Goal: Information Seeking & Learning: Learn about a topic

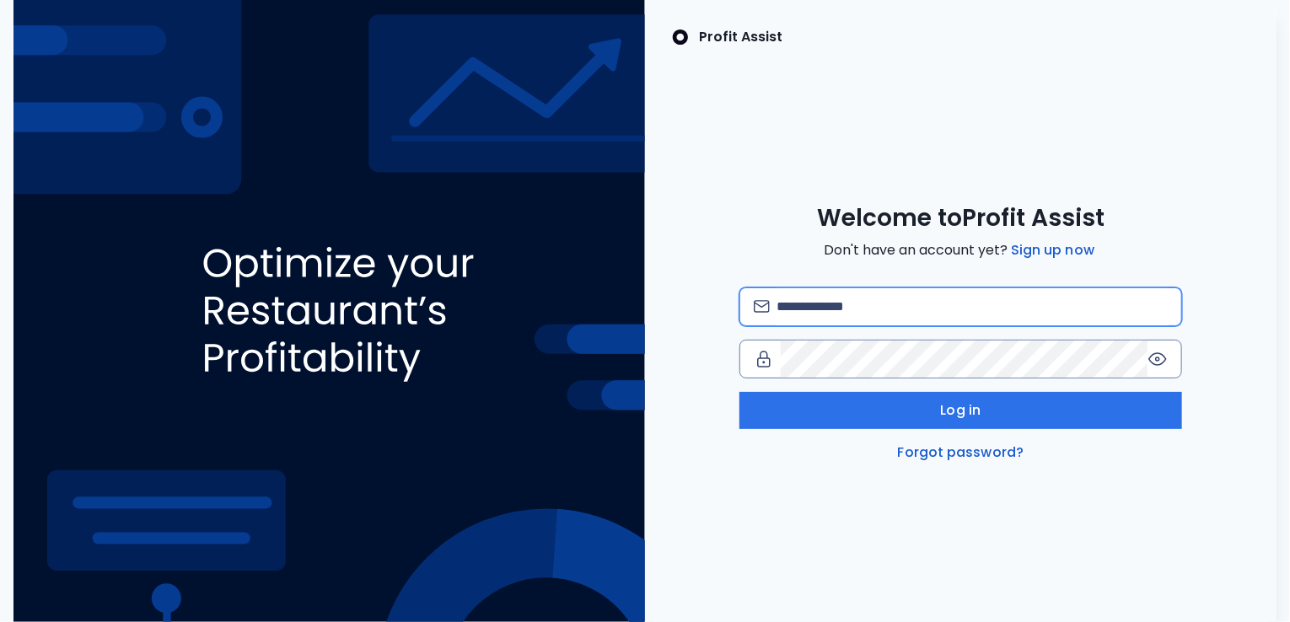
click at [881, 297] on input "email" at bounding box center [972, 306] width 391 height 37
type input "**********"
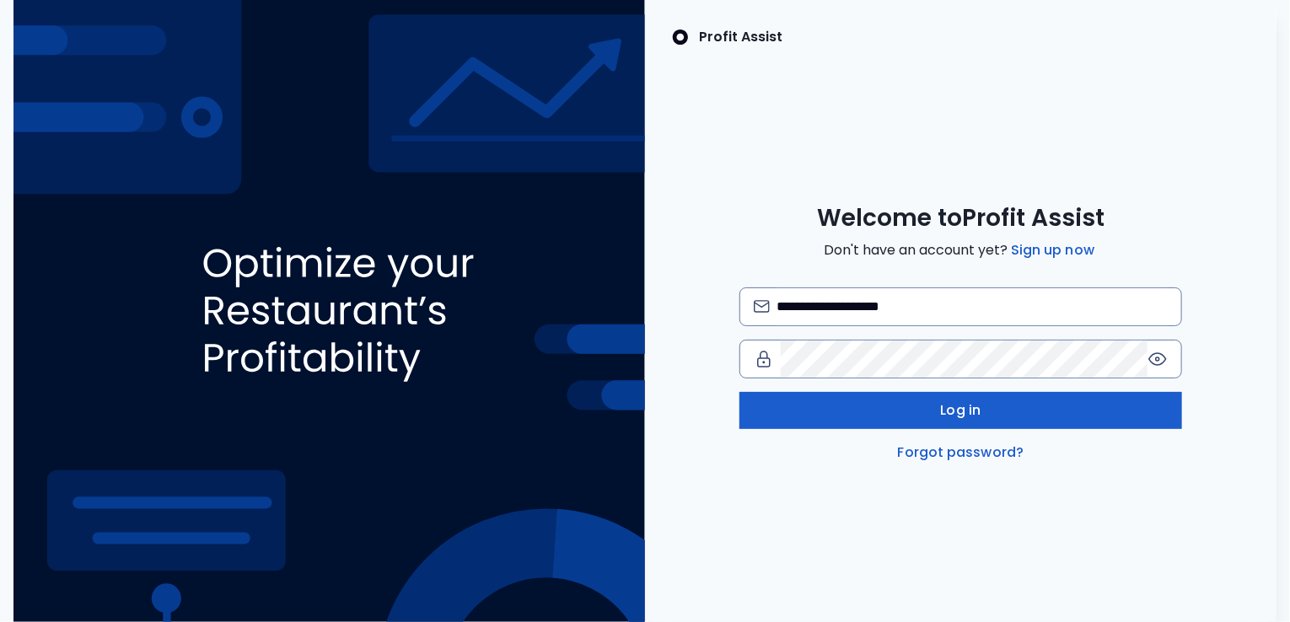
click at [868, 406] on button "Log in" at bounding box center [960, 410] width 443 height 37
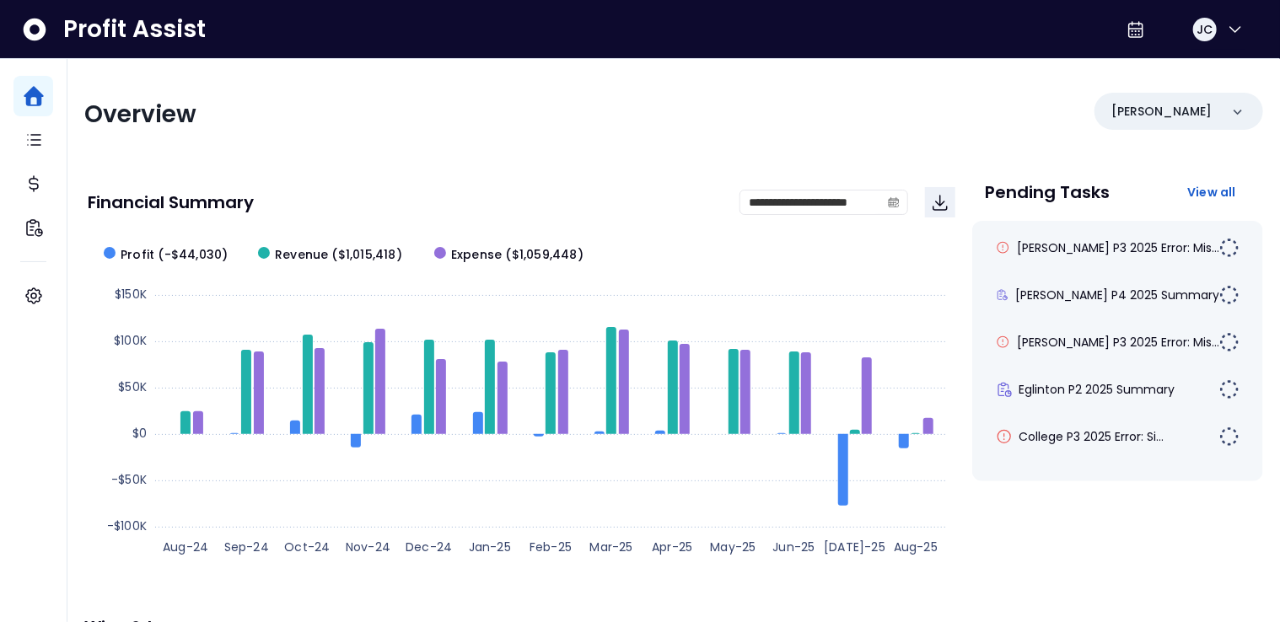
scroll to position [3, 0]
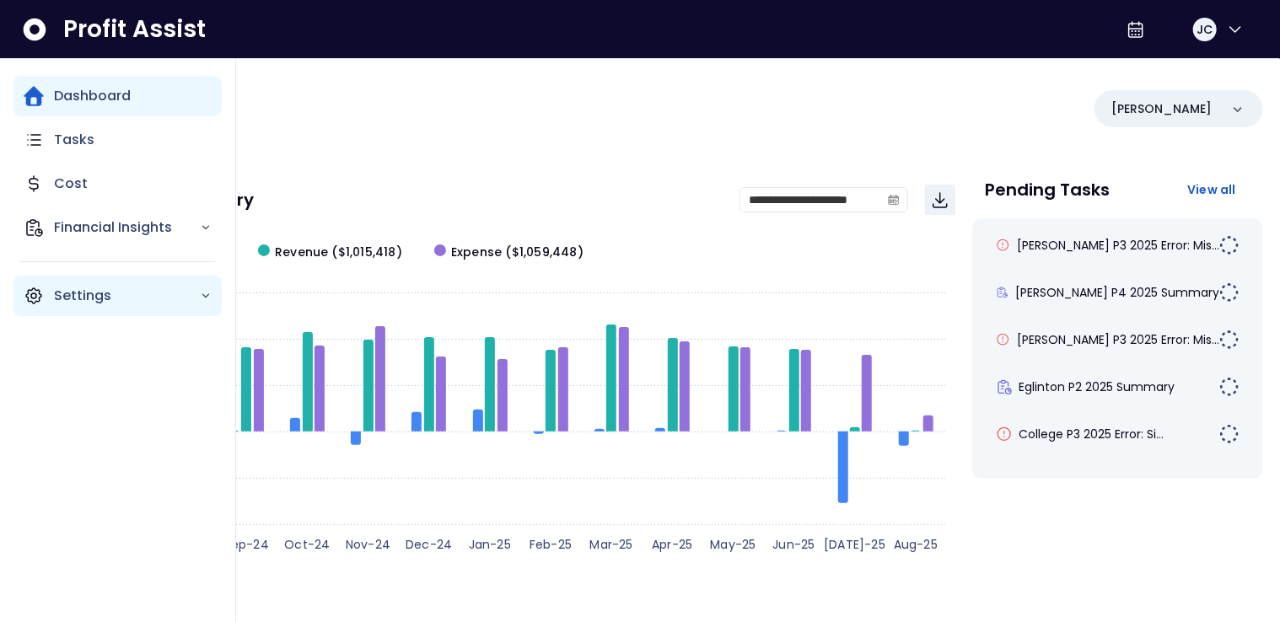
click at [80, 293] on p "Settings" at bounding box center [127, 296] width 146 height 20
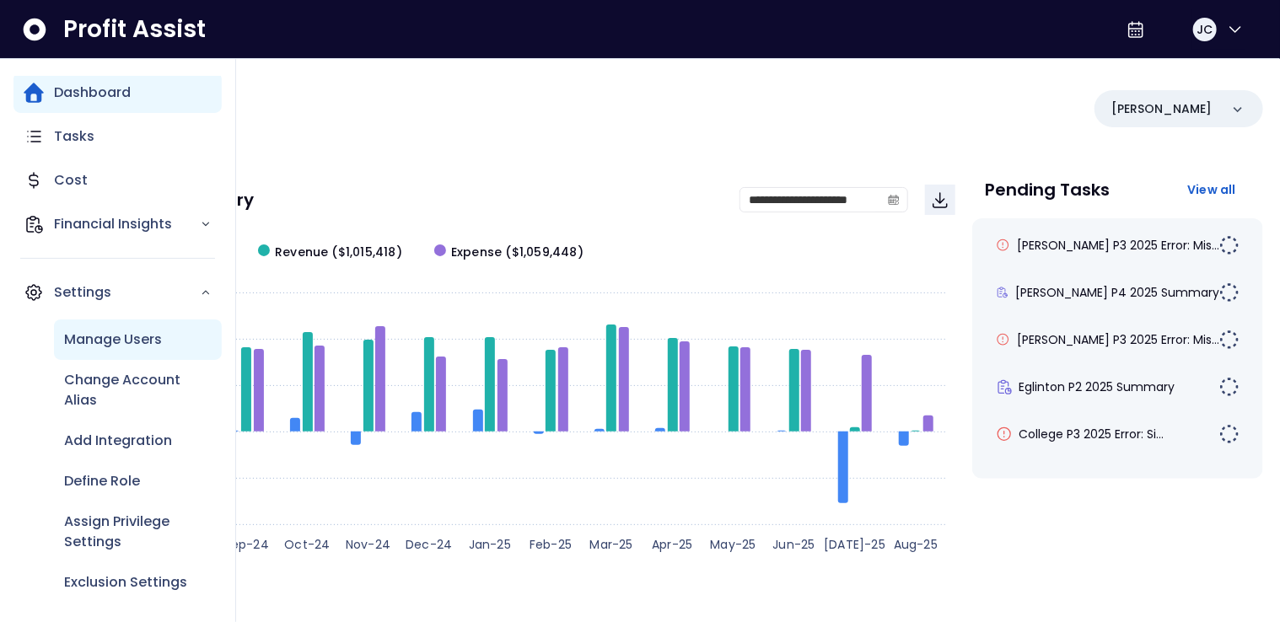
scroll to position [7, 0]
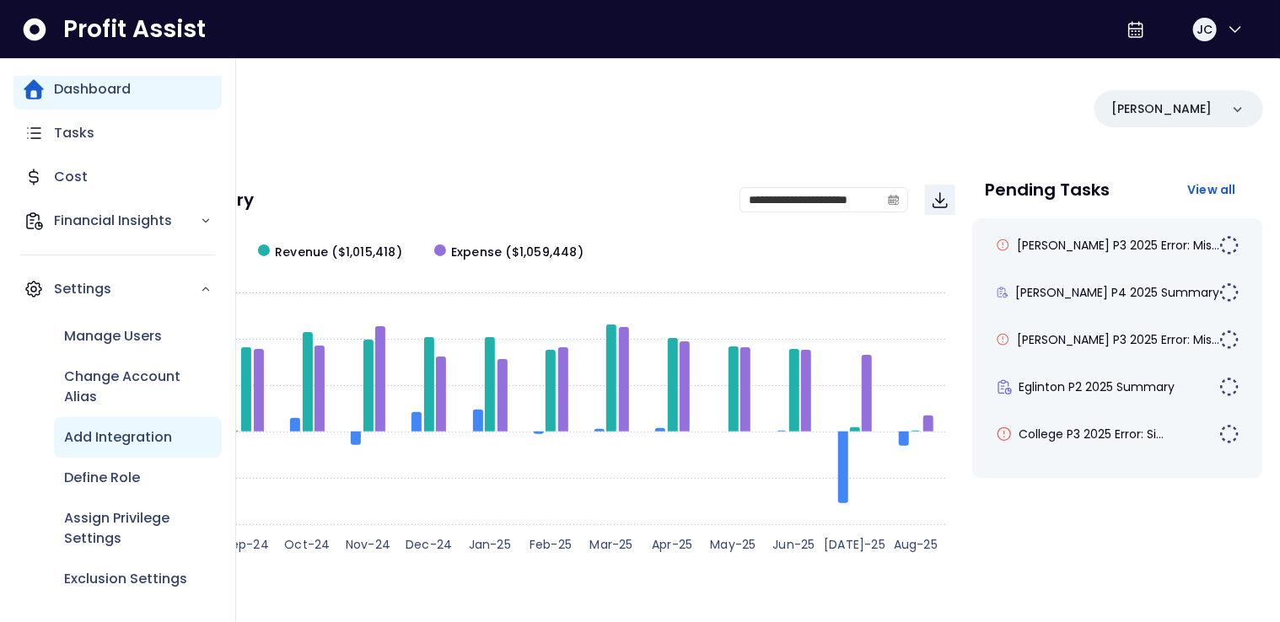
click at [111, 445] on p "Add Integration" at bounding box center [118, 438] width 108 height 20
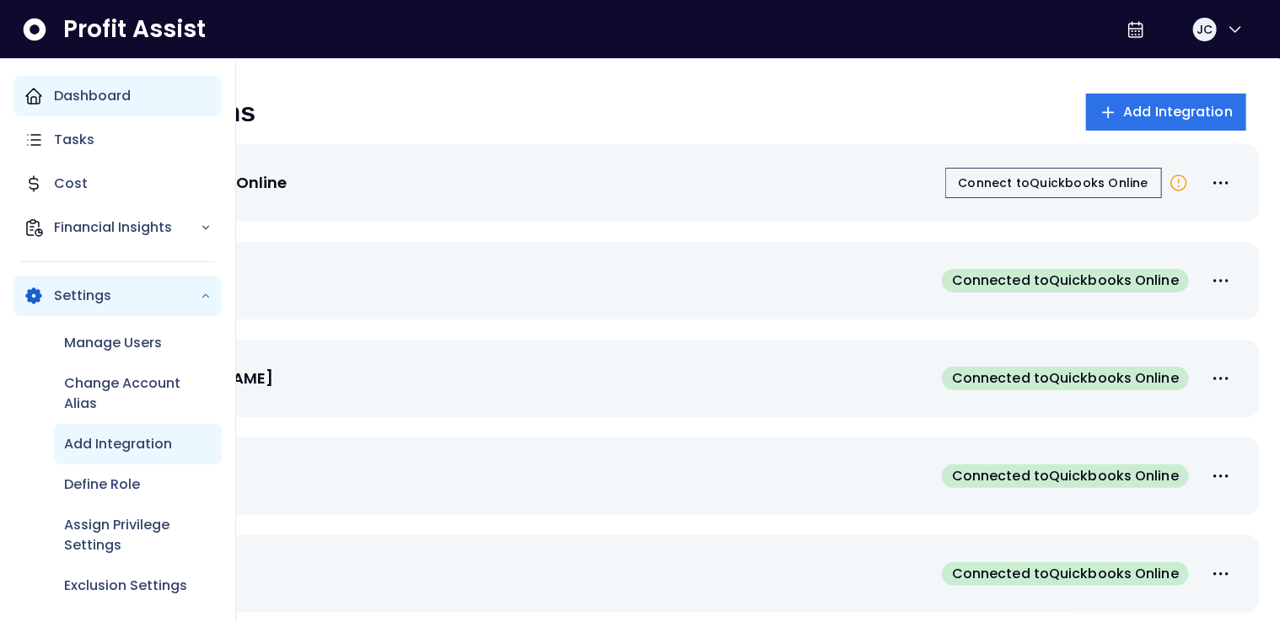
click at [51, 95] on div "Dashboard" at bounding box center [117, 96] width 208 height 40
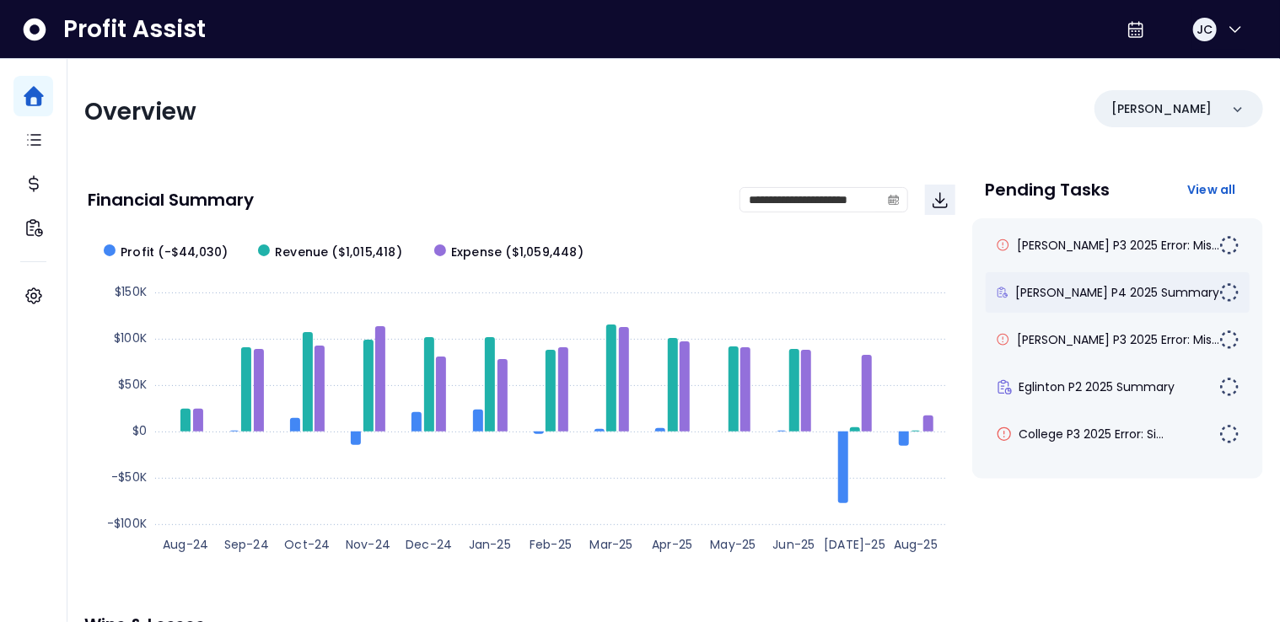
click at [1058, 301] on div "[PERSON_NAME] P4 2025 Summary" at bounding box center [1118, 292] width 265 height 40
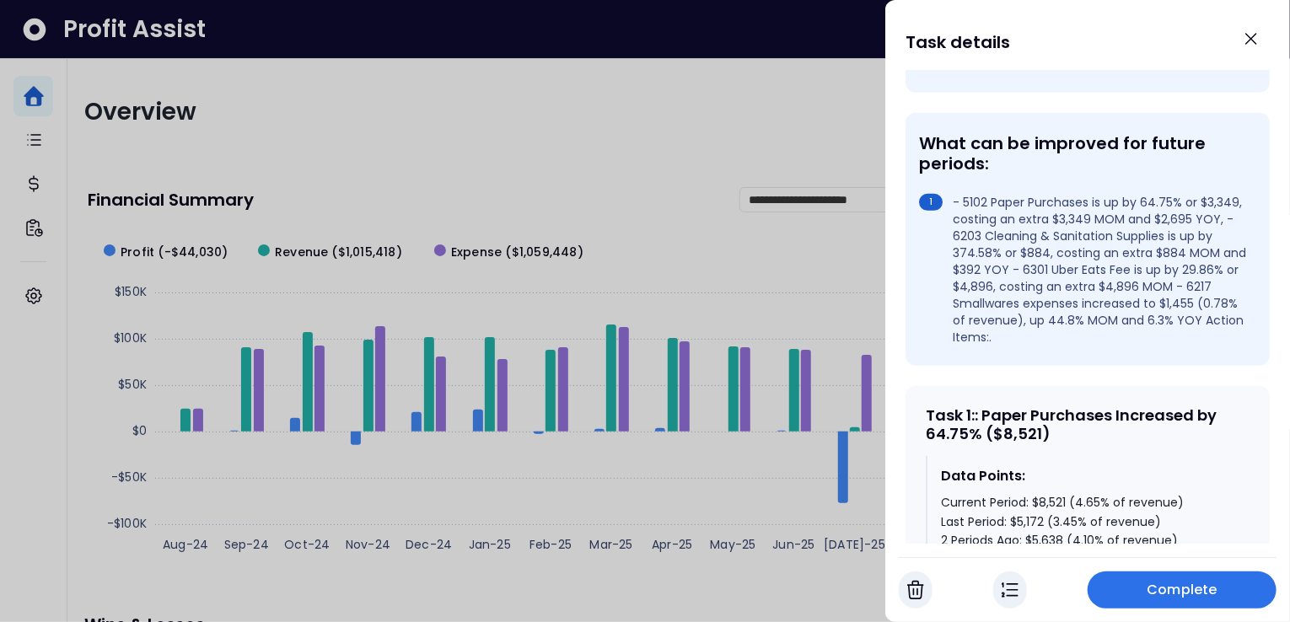
scroll to position [552, 0]
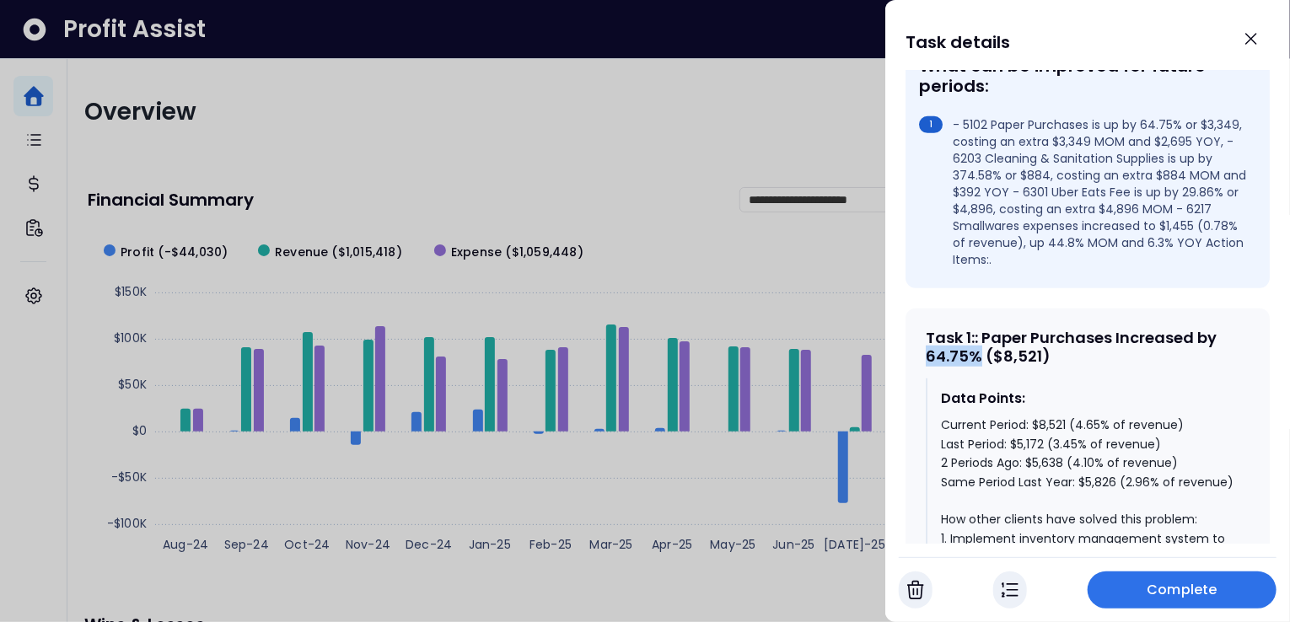
drag, startPoint x: 981, startPoint y: 328, endPoint x: 928, endPoint y: 326, distance: 53.1
click at [928, 329] on div "Task 1 : : Paper Purchases Increased by 64.75% ($8,521)" at bounding box center [1088, 347] width 324 height 36
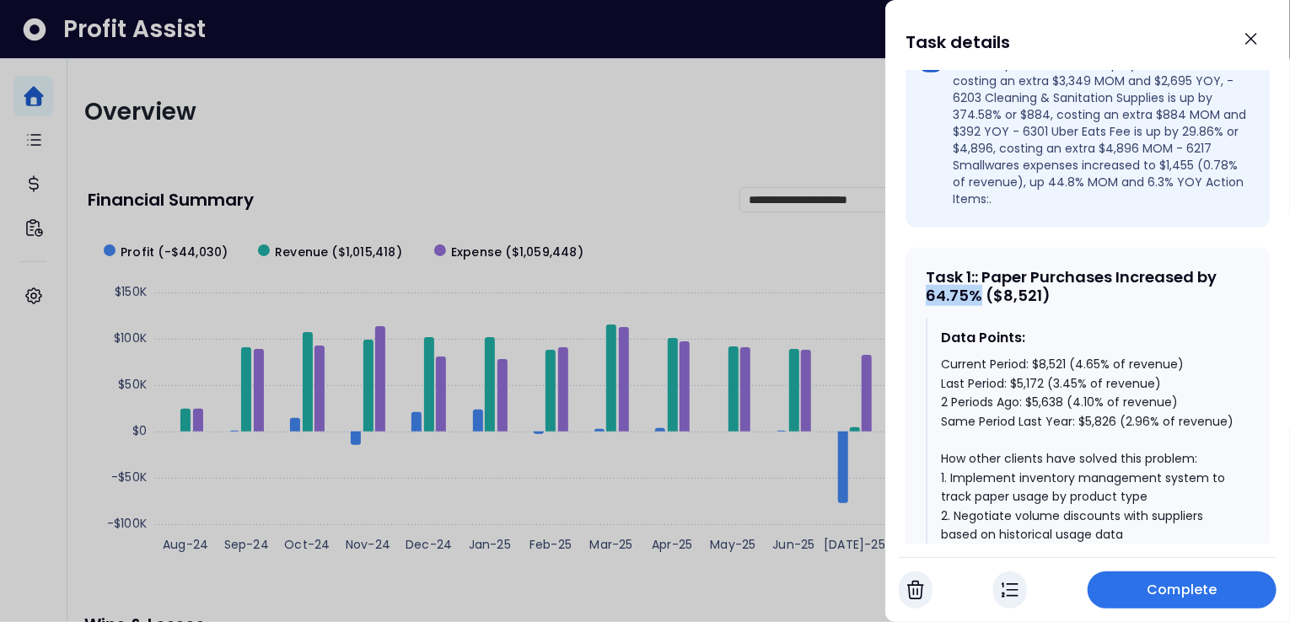
scroll to position [648, 0]
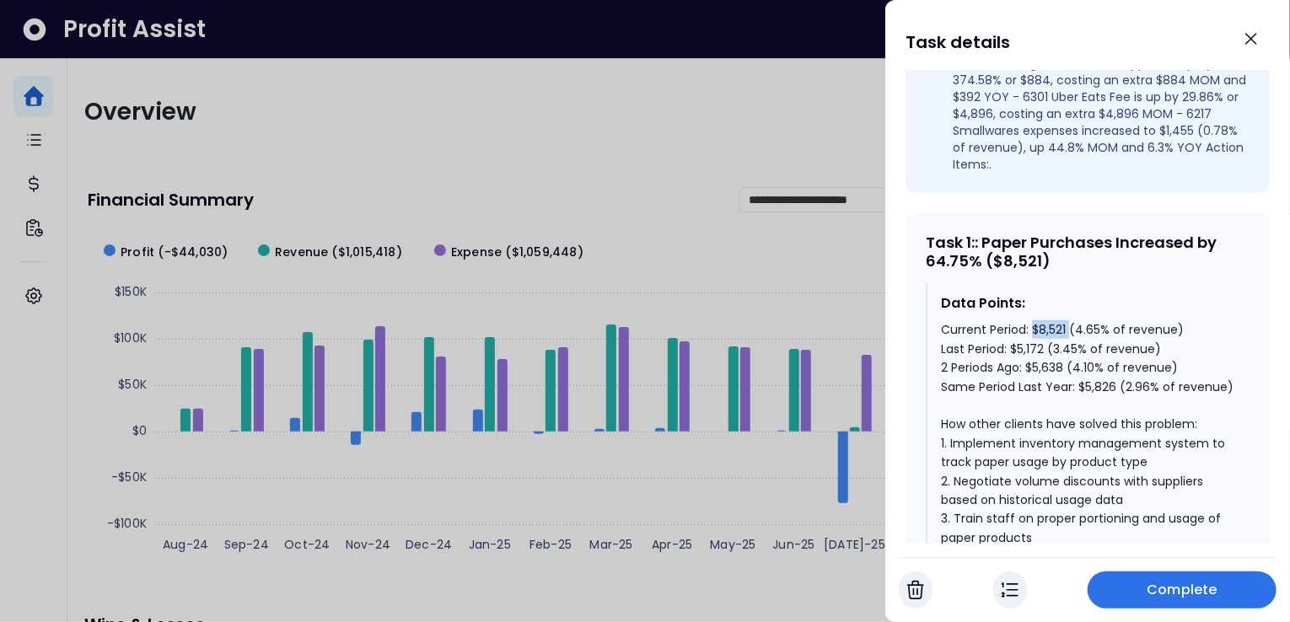
drag, startPoint x: 1033, startPoint y: 298, endPoint x: 1070, endPoint y: 299, distance: 37.1
click at [1070, 320] on div "Current Period: $8,521 (4.65% of revenue) Last Period: $5,172 (3.45% of revenue…" at bounding box center [1088, 518] width 295 height 396
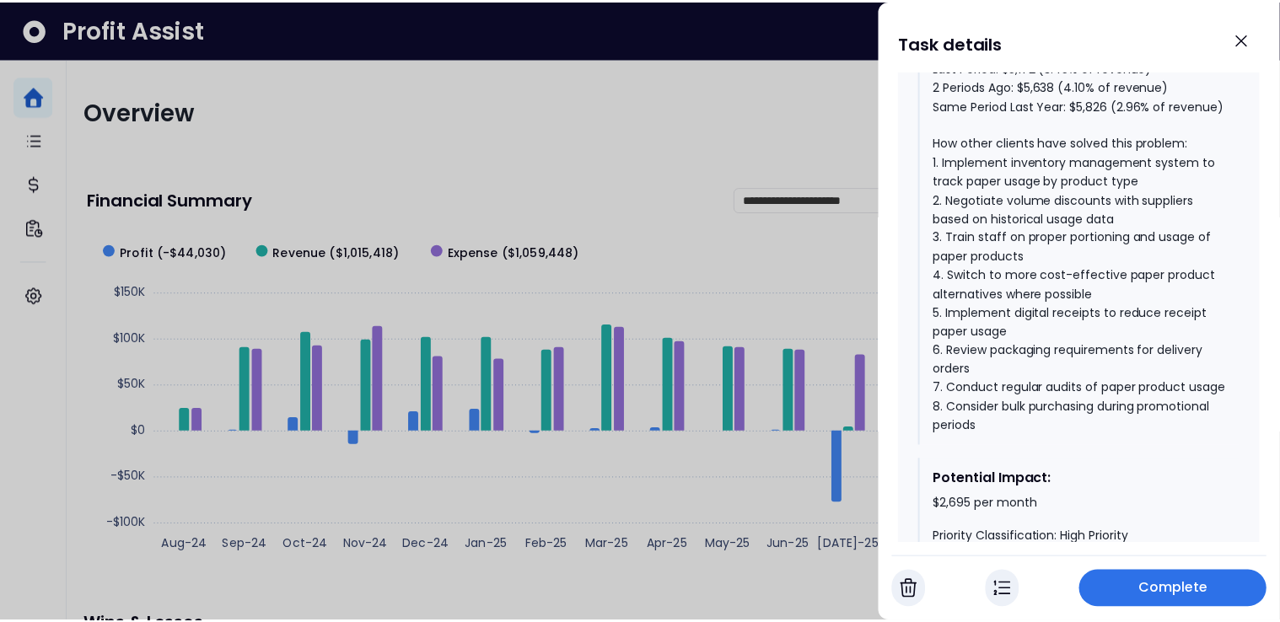
scroll to position [1036, 0]
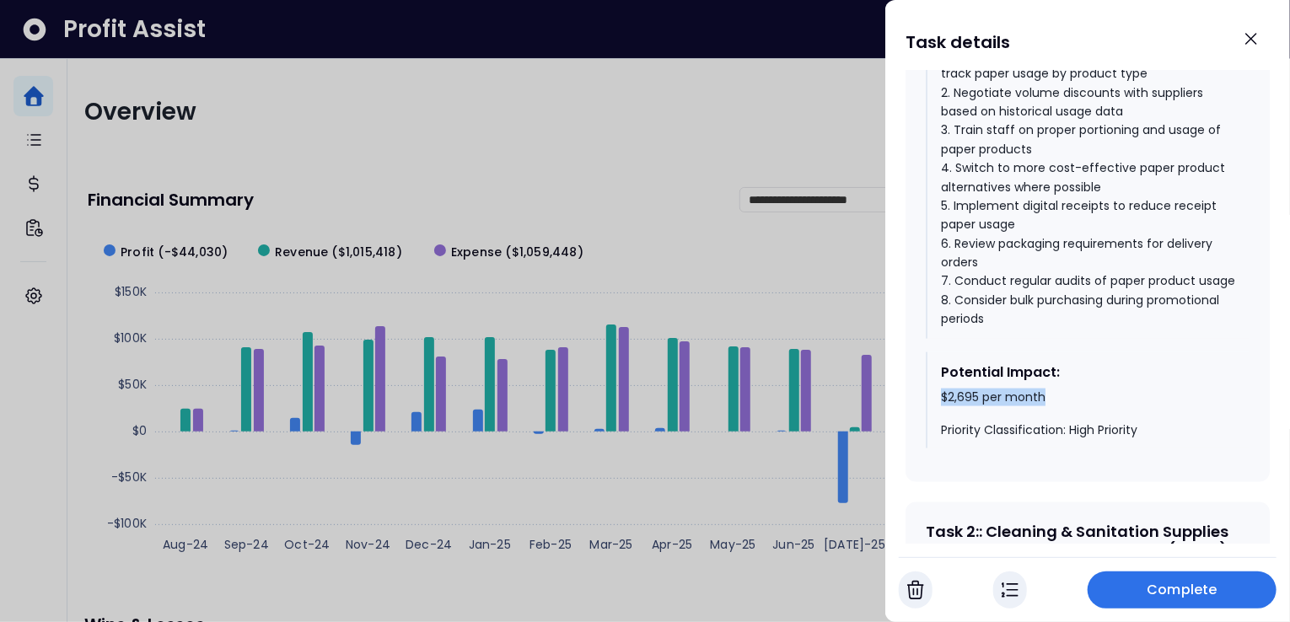
drag, startPoint x: 940, startPoint y: 401, endPoint x: 1055, endPoint y: 396, distance: 114.8
click at [1055, 396] on div "$2,695 per month Priority Classification: High Priority" at bounding box center [1088, 415] width 295 height 50
click at [629, 148] on div at bounding box center [645, 311] width 1290 height 622
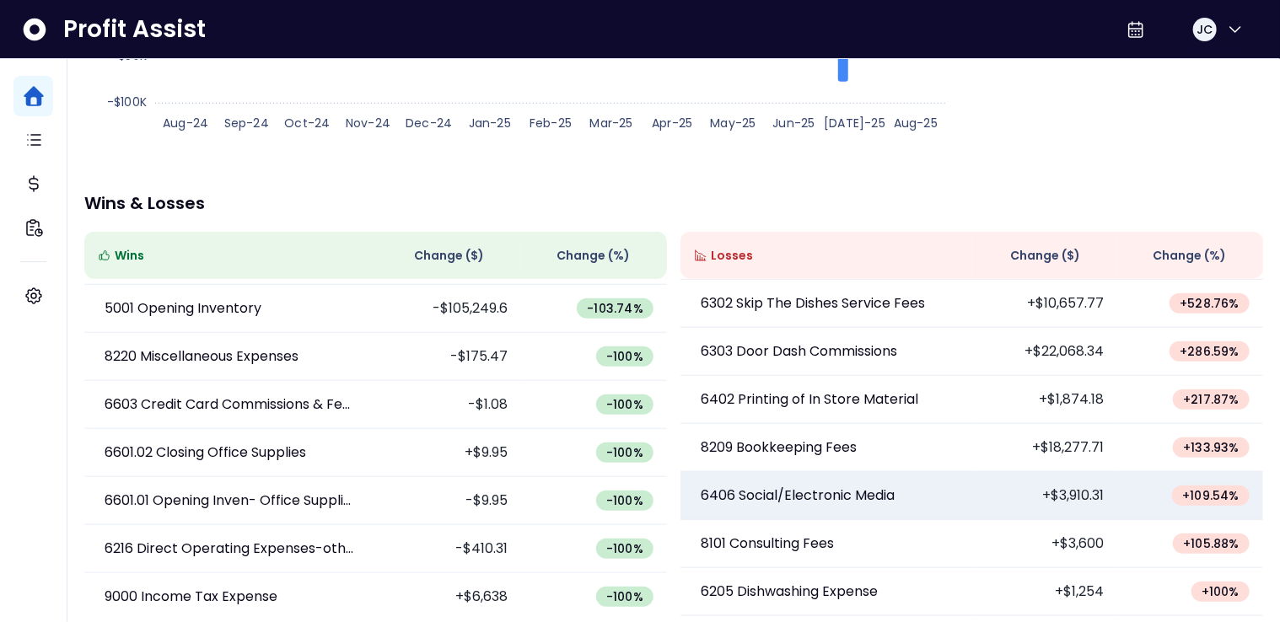
scroll to position [276, 0]
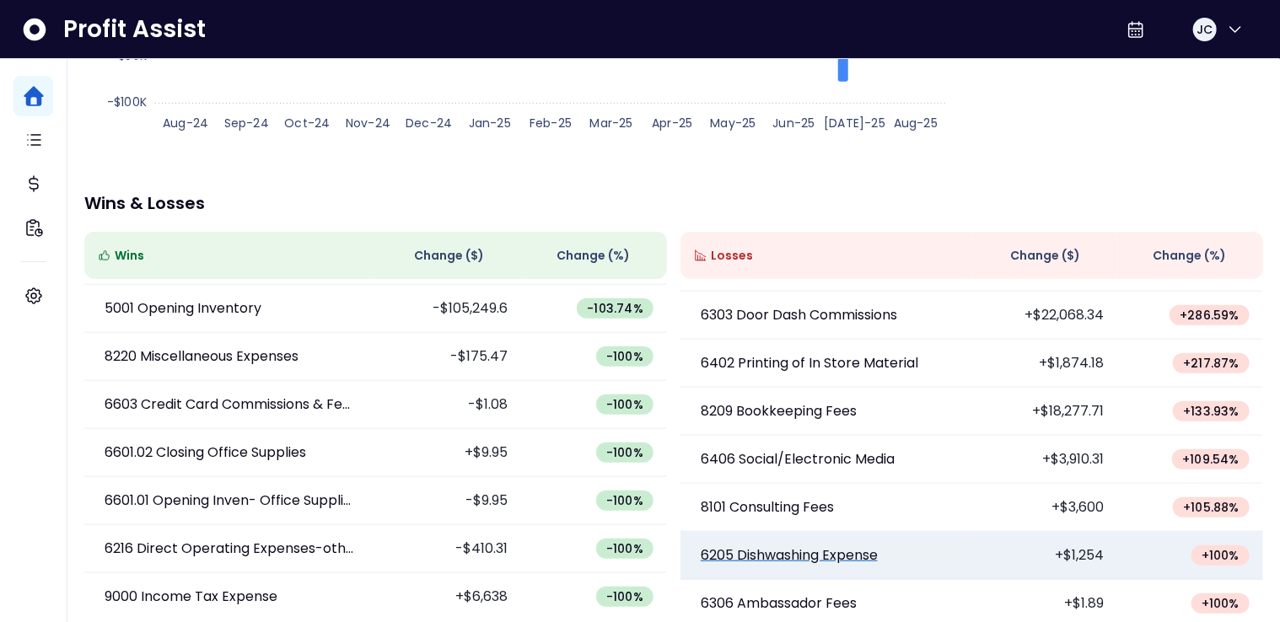
click at [786, 564] on p "6205 Dishwashing Expense" at bounding box center [789, 556] width 177 height 20
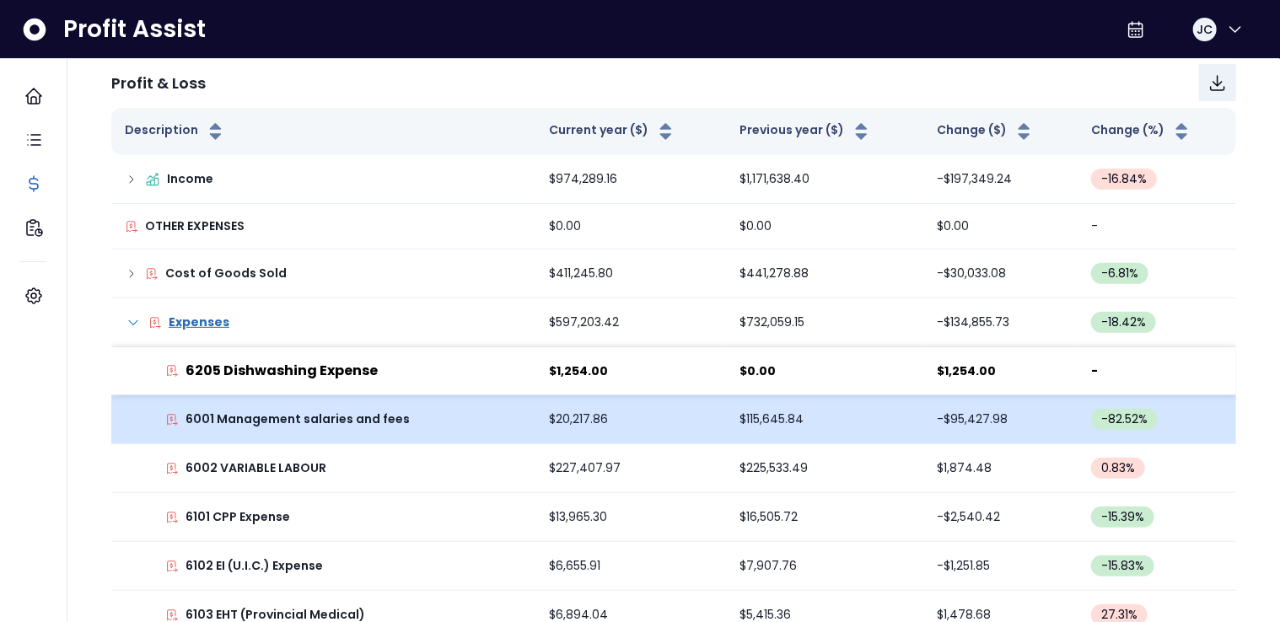
scroll to position [192, 0]
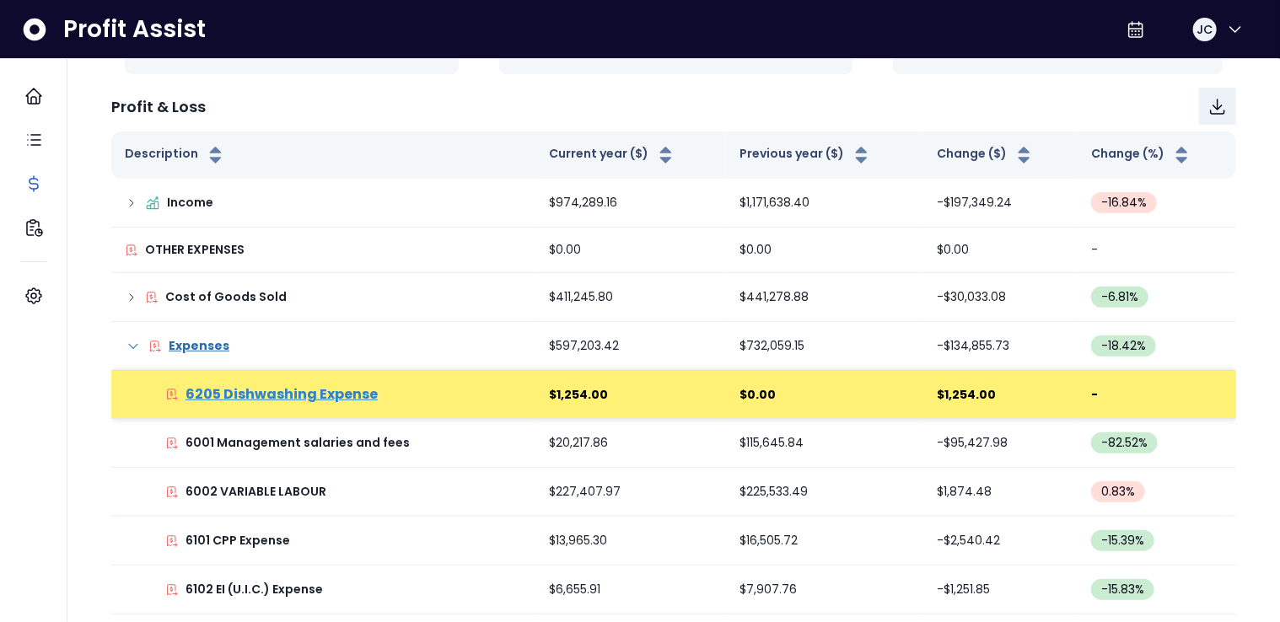
click at [275, 396] on p "6205 Dishwashing Expense" at bounding box center [282, 394] width 192 height 20
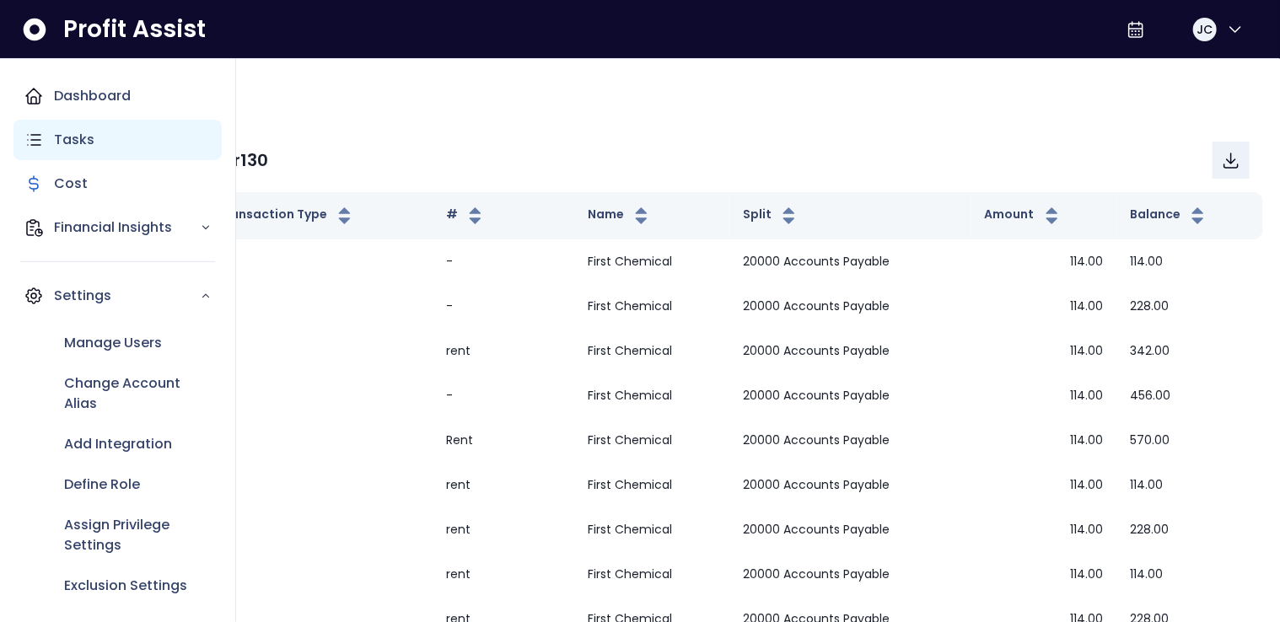
click at [66, 150] on div "Tasks" at bounding box center [117, 140] width 208 height 40
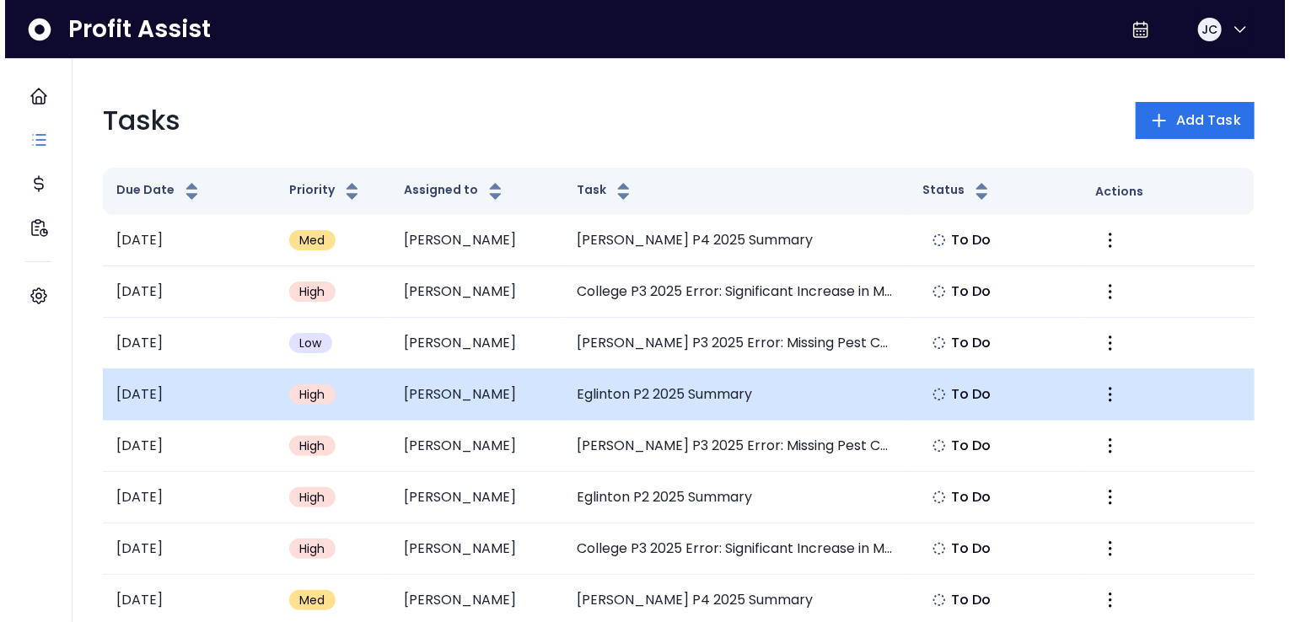
scroll to position [15, 0]
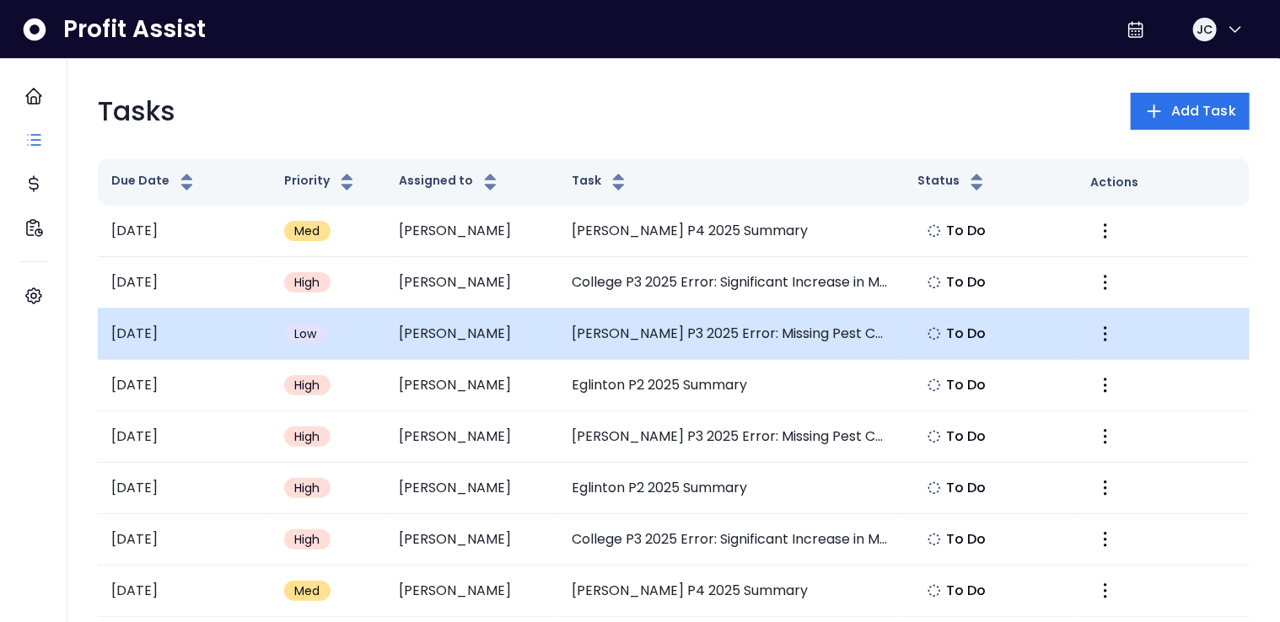
click at [667, 332] on td "[PERSON_NAME] P3 2025 Error: Missing Pest Control Expense" at bounding box center [731, 334] width 346 height 51
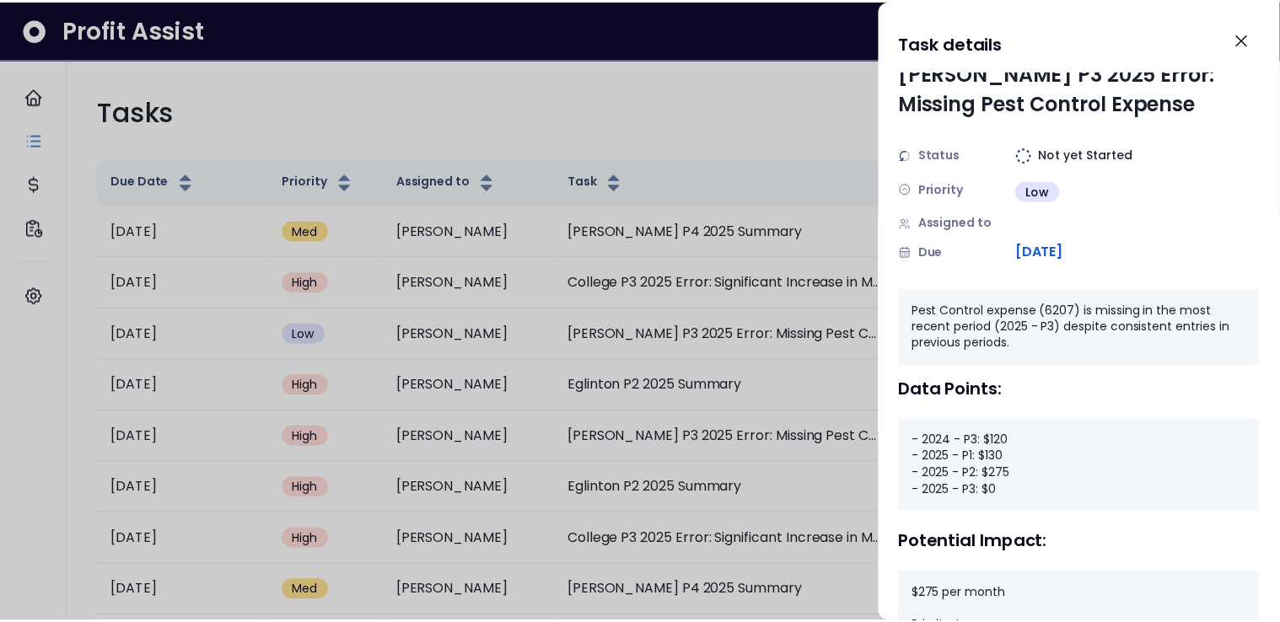
scroll to position [74, 0]
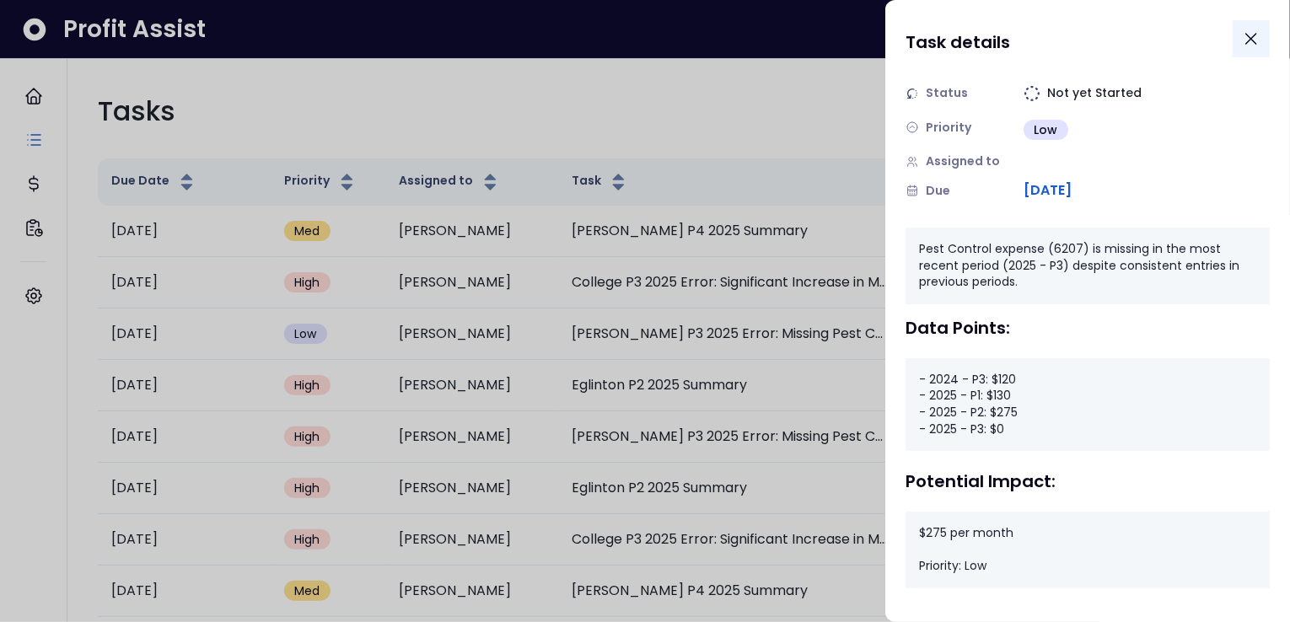
click at [1242, 43] on icon "Close" at bounding box center [1251, 39] width 20 height 20
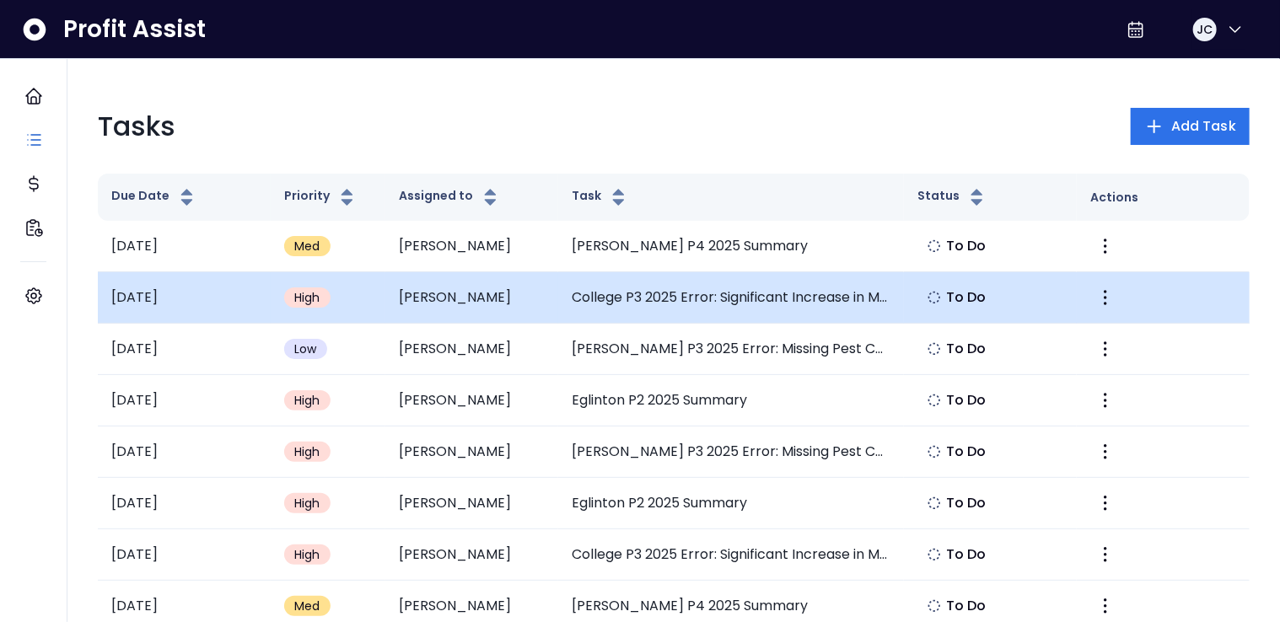
scroll to position [0, 0]
